Goal: Transaction & Acquisition: Purchase product/service

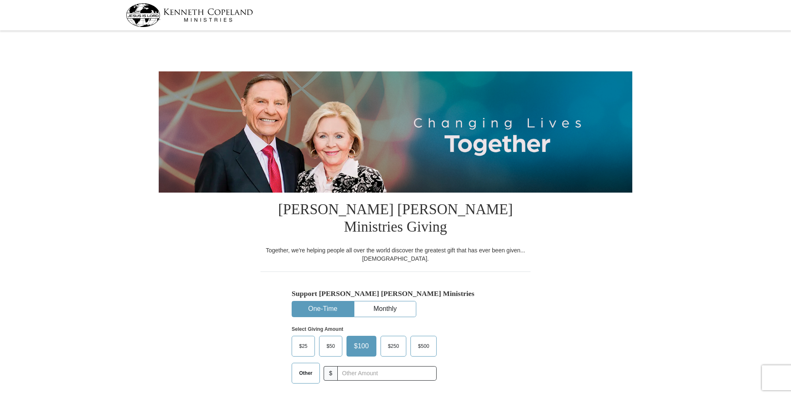
select select "AZ"
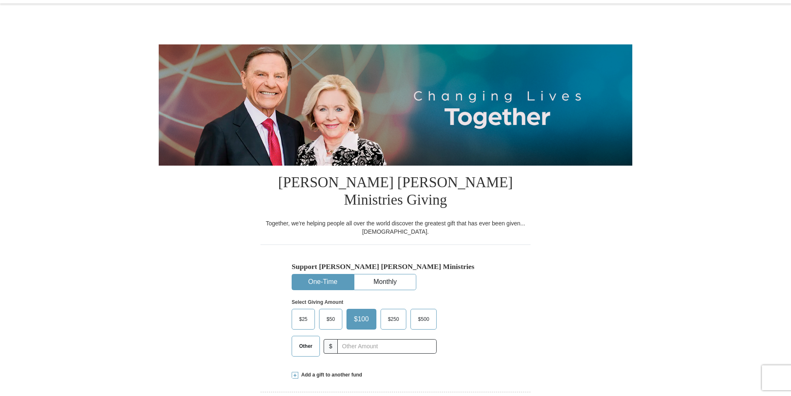
scroll to position [42, 0]
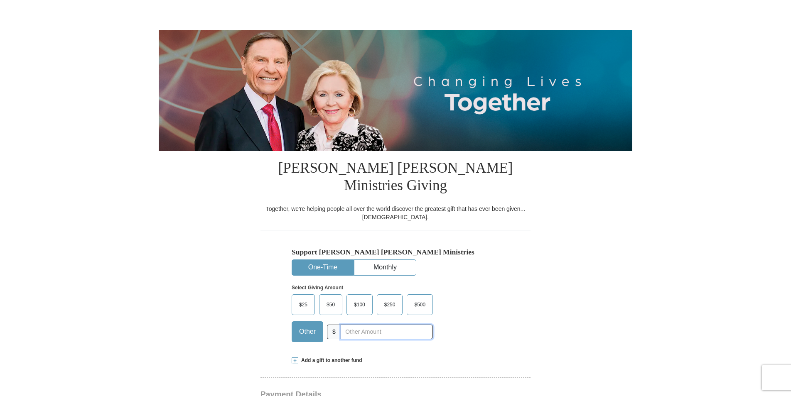
click at [355, 325] on input "text" at bounding box center [387, 332] width 92 height 15
type input "550.00"
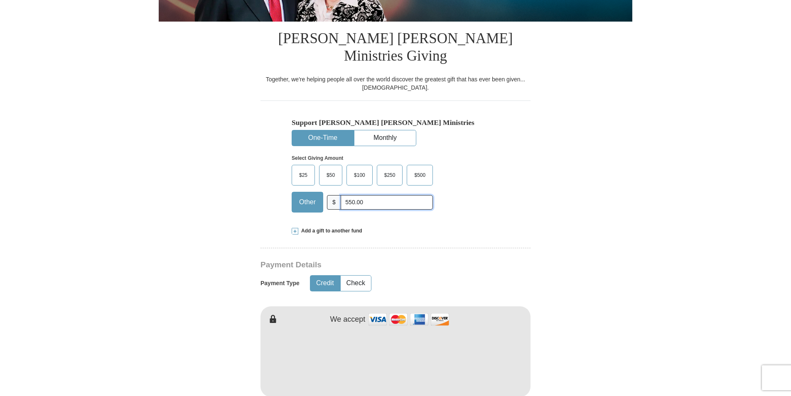
scroll to position [208, 0]
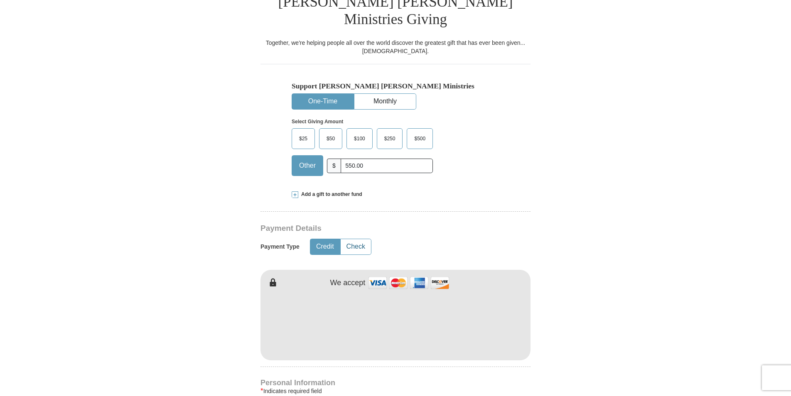
drag, startPoint x: 357, startPoint y: 229, endPoint x: 359, endPoint y: 235, distance: 6.6
click at [357, 239] on button "Check" at bounding box center [356, 246] width 30 height 15
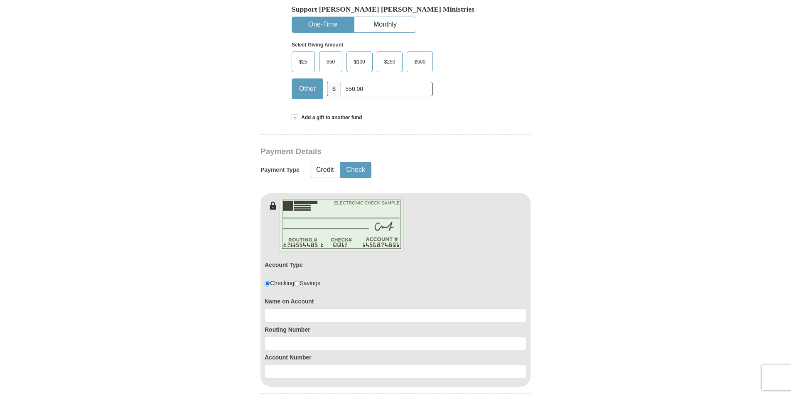
scroll to position [291, 0]
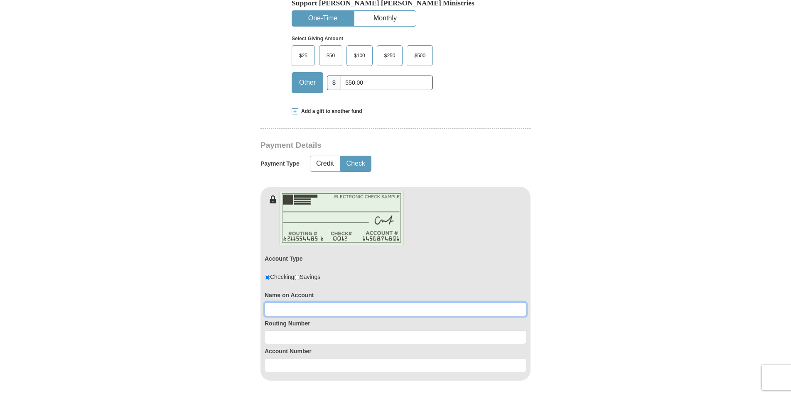
click at [284, 302] on input at bounding box center [396, 309] width 262 height 14
type input "[PERSON_NAME]"
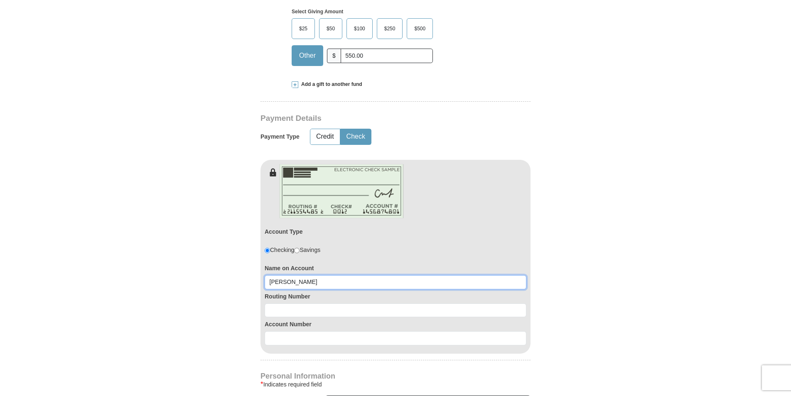
scroll to position [332, 0]
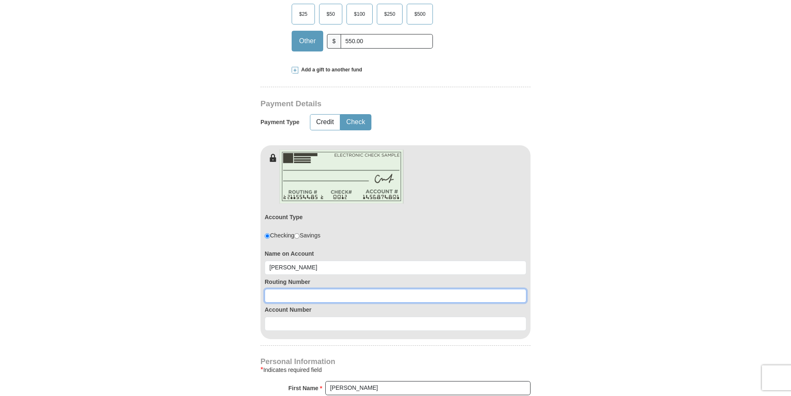
click at [290, 289] on input at bounding box center [396, 296] width 262 height 14
type input "322174588"
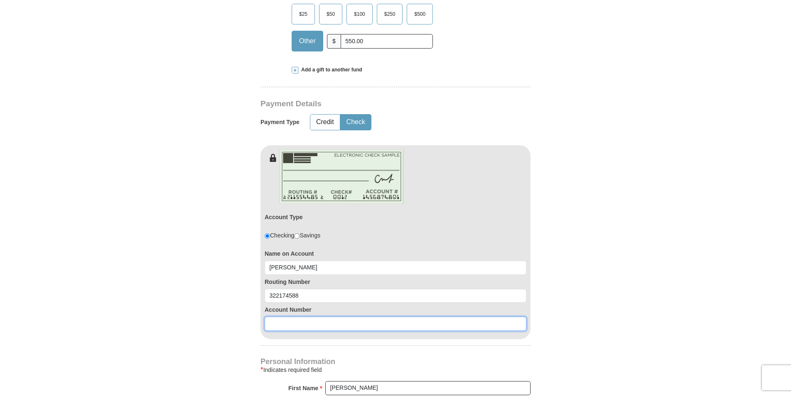
click at [303, 317] on input at bounding box center [396, 324] width 262 height 14
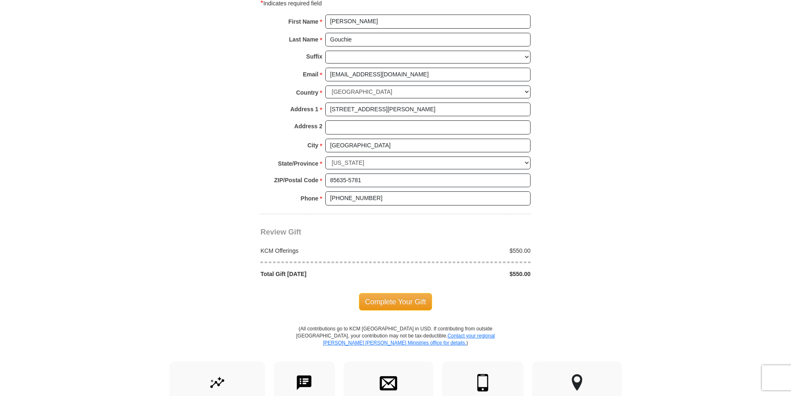
scroll to position [706, 0]
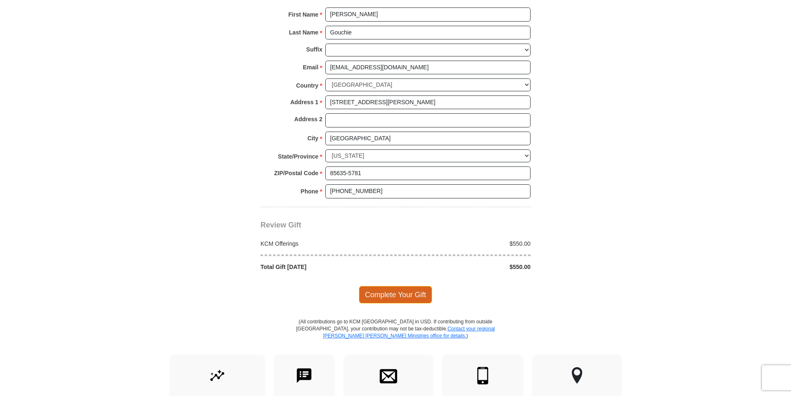
type input "55646"
click at [399, 286] on span "Complete Your Gift" at bounding box center [396, 294] width 74 height 17
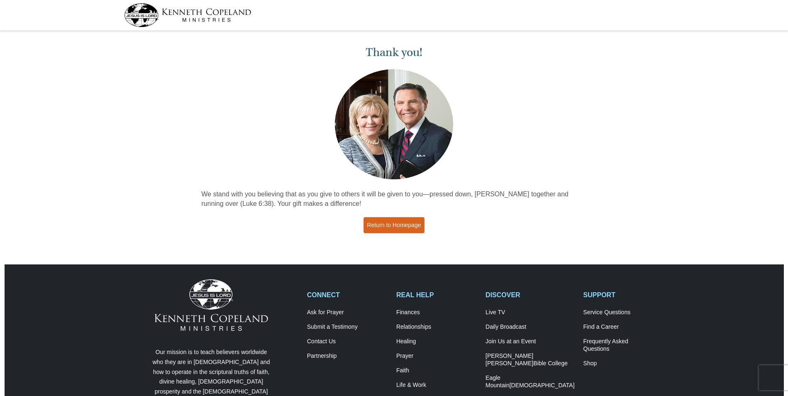
click at [391, 224] on link "Return to Homepage" at bounding box center [394, 225] width 61 height 16
